Goal: Task Accomplishment & Management: Complete application form

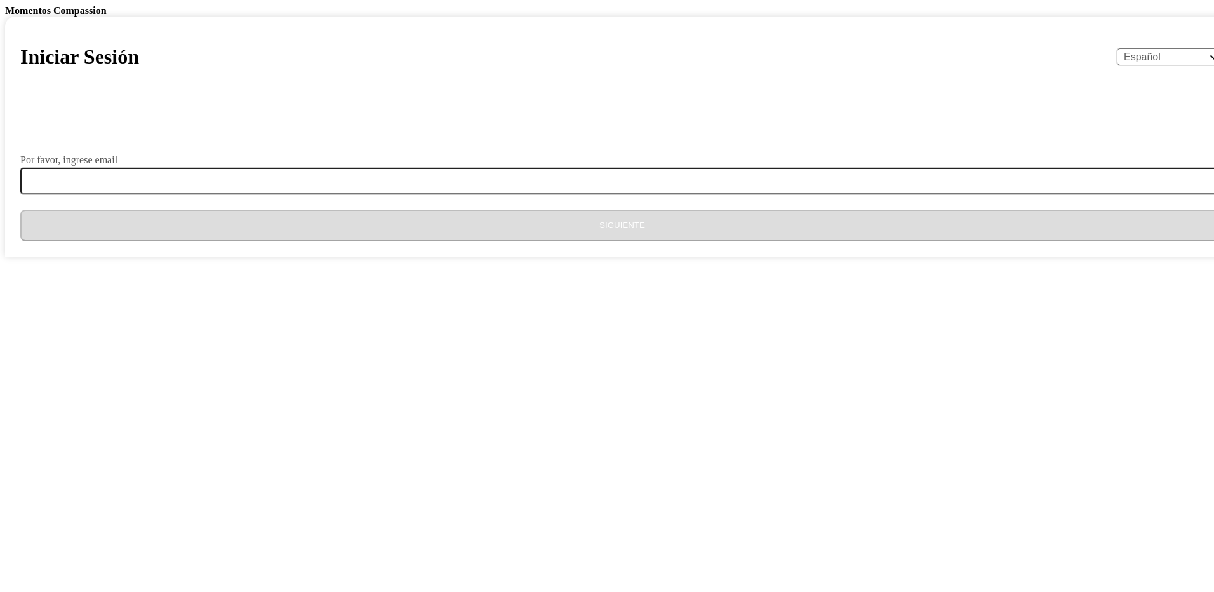
select select "es"
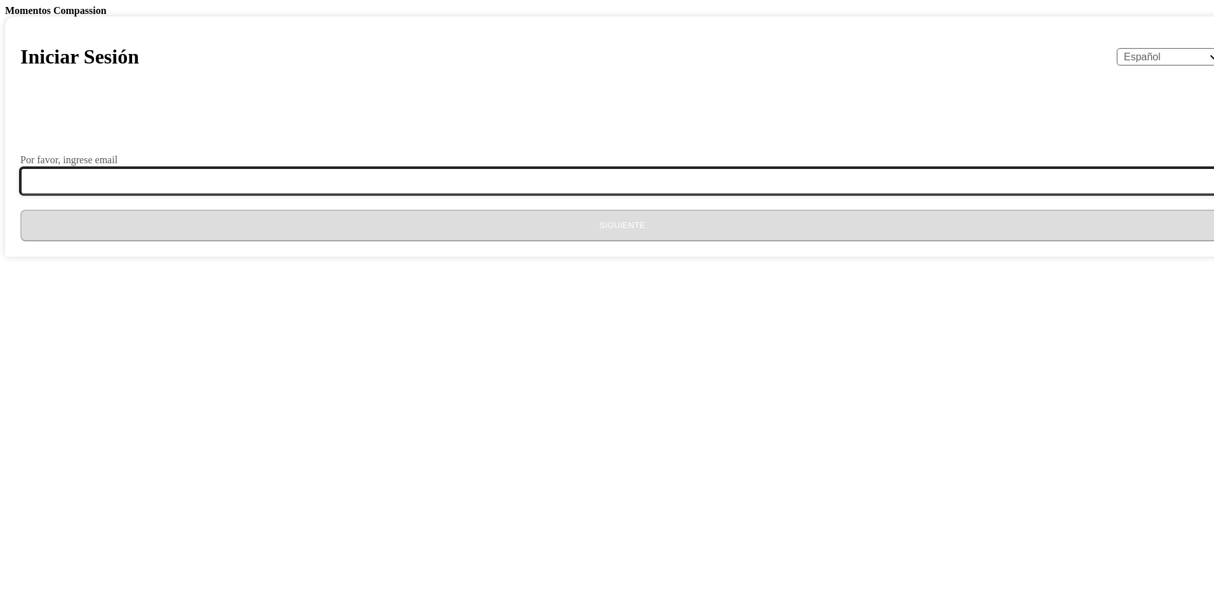
click at [516, 194] on input "Por favor, ingrese email" at bounding box center [630, 181] width 1220 height 27
type input "[EMAIL_ADDRESS][DOMAIN_NAME]"
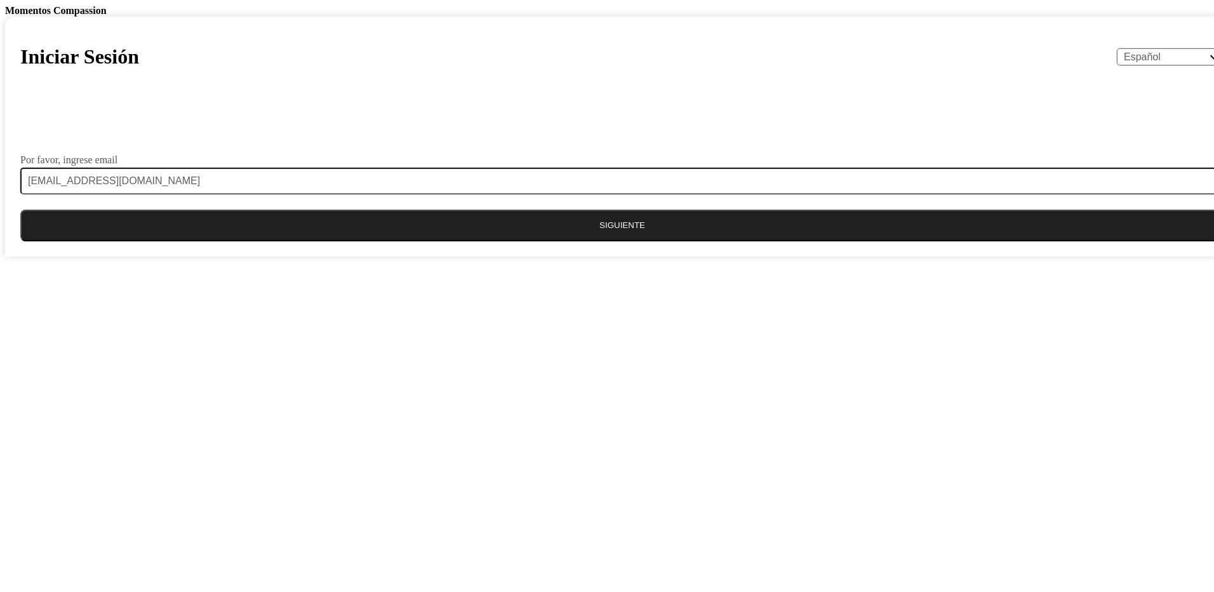
click at [496, 241] on button "Siguiente" at bounding box center [622, 226] width 1204 height 32
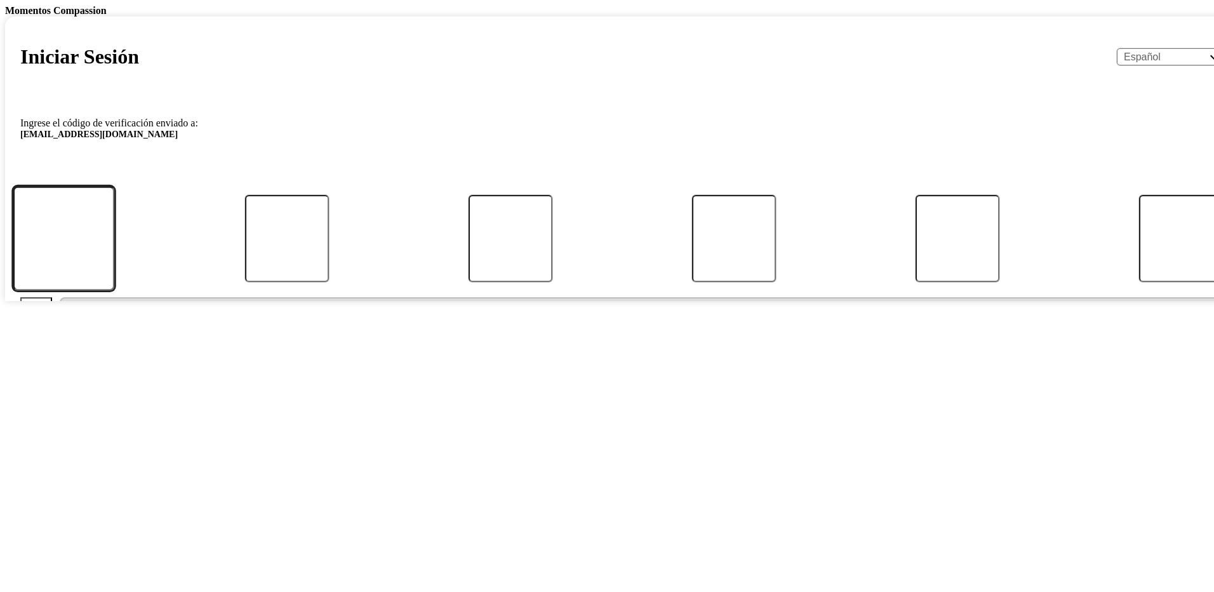
drag, startPoint x: 473, startPoint y: 476, endPoint x: 617, endPoint y: 523, distance: 151.3
click at [114, 291] on input "Código" at bounding box center [63, 238] width 101 height 105
type input "3"
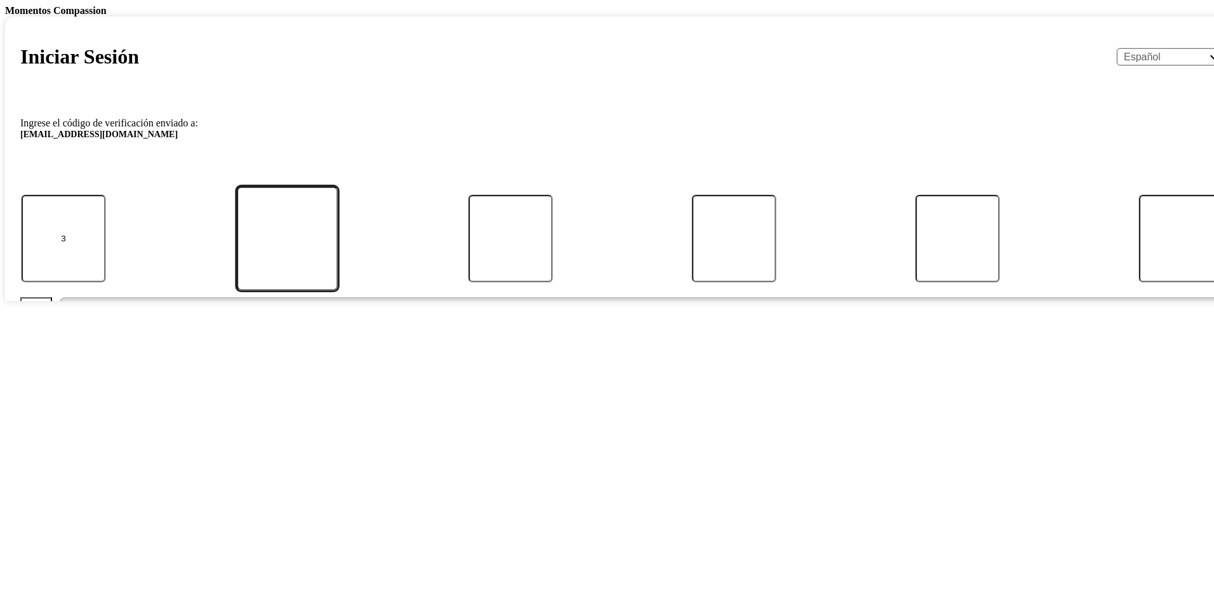
type input "2"
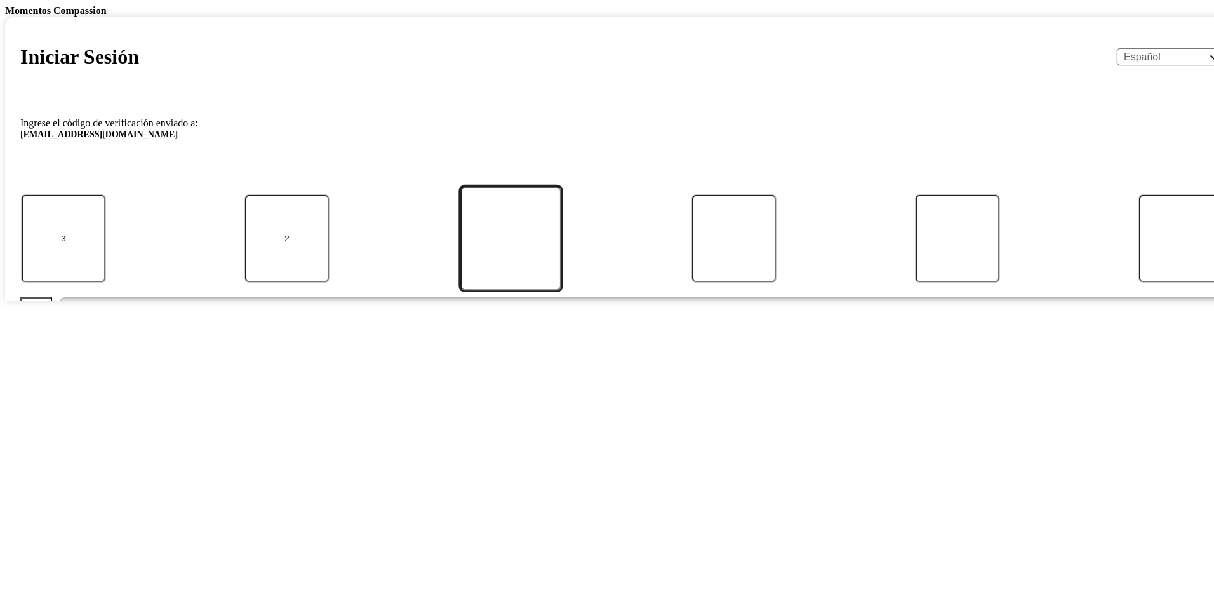
type input "7"
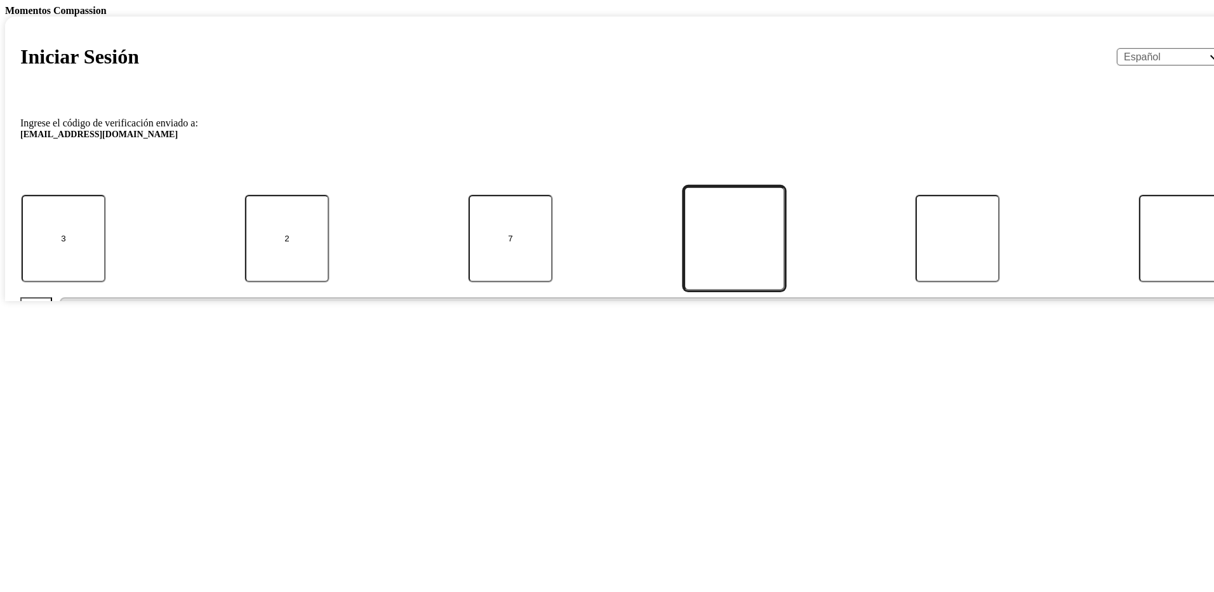
type input "8"
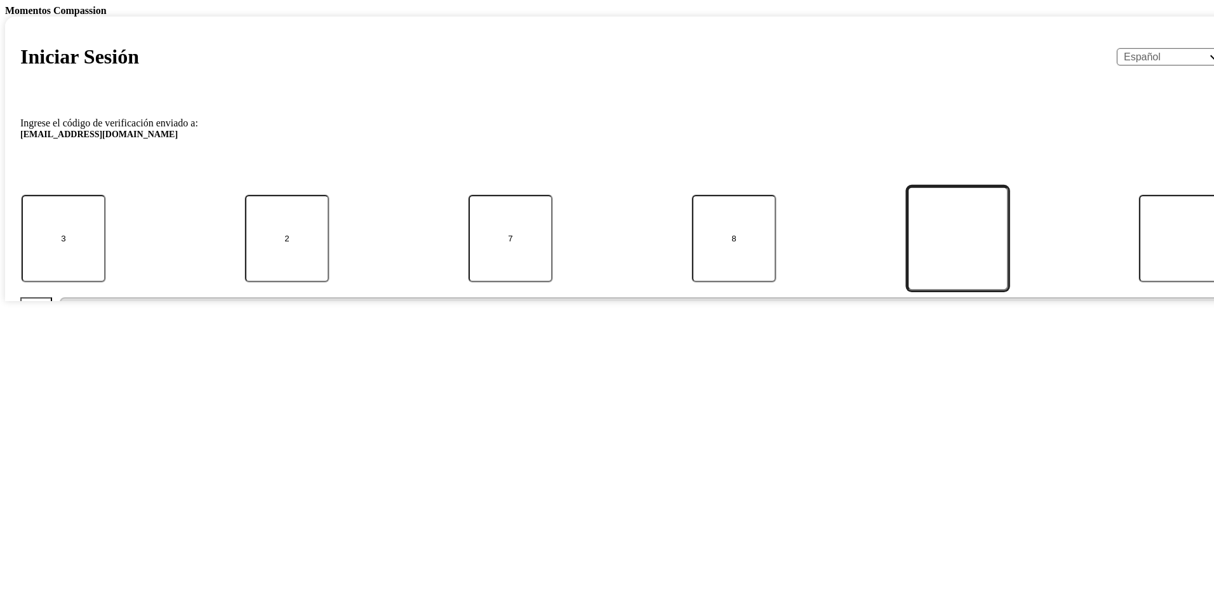
type input "7"
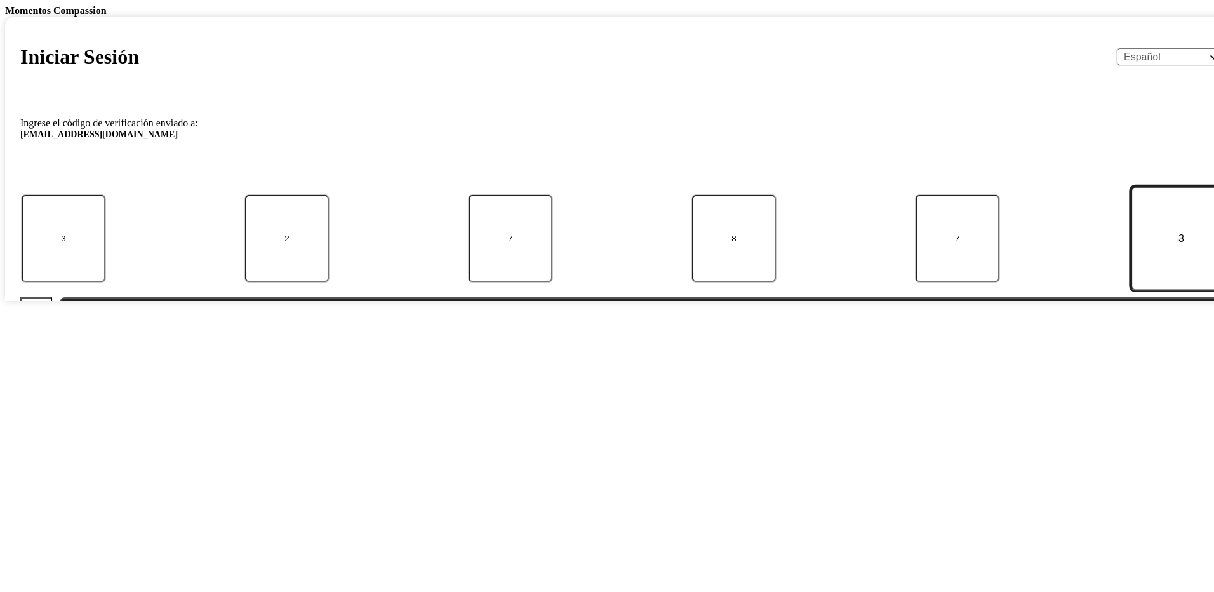
type input "3"
drag, startPoint x: 627, startPoint y: 591, endPoint x: 616, endPoint y: 556, distance: 36.0
click at [626, 301] on body "Momentos Compassion Iniciar Sesión English Español Français አማርኛ ဗမာ bahasa Ind…" at bounding box center [607, 153] width 1204 height 296
click at [616, 329] on button "Enviar" at bounding box center [642, 313] width 1165 height 32
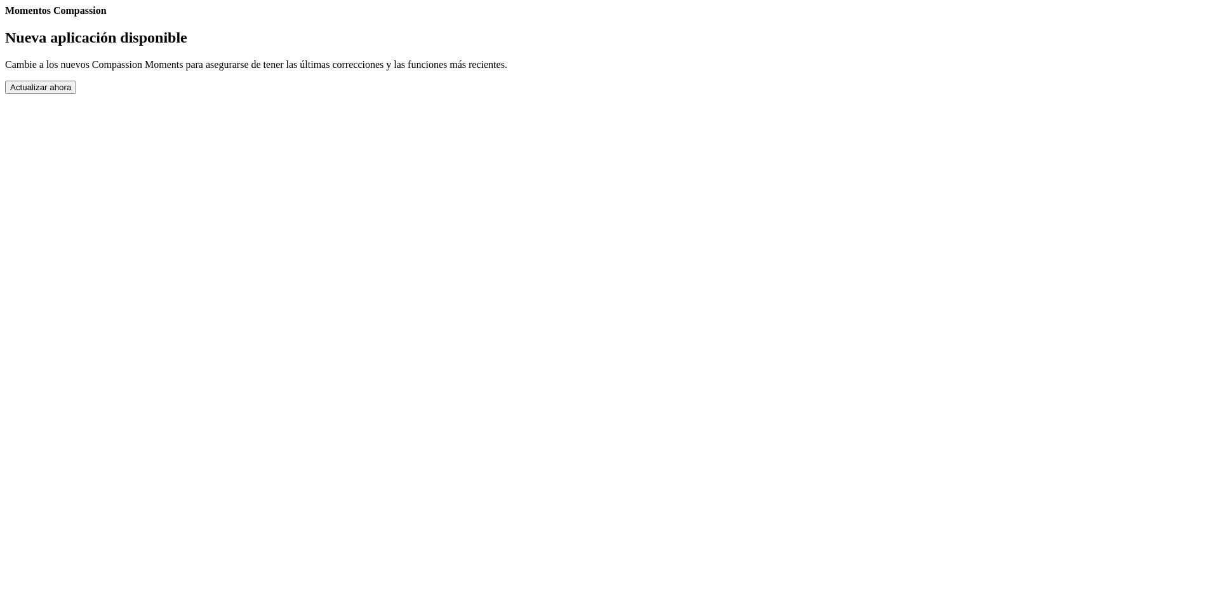
click at [76, 94] on button "Actualizar ahora" at bounding box center [40, 87] width 71 height 13
